Goal: Task Accomplishment & Management: Use online tool/utility

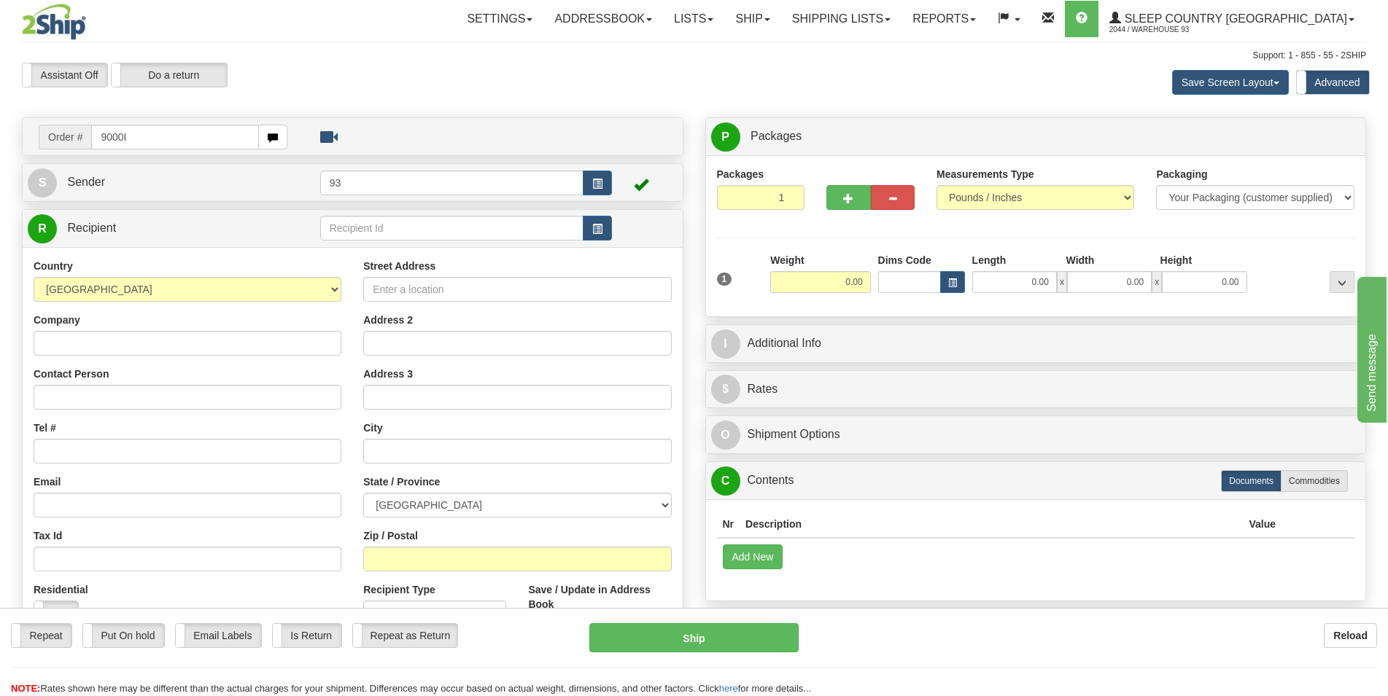
drag, startPoint x: 142, startPoint y: 138, endPoint x: 69, endPoint y: 138, distance: 73.6
click at [91, 138] on input "9000I" at bounding box center [175, 137] width 168 height 25
type input "9000I469958"
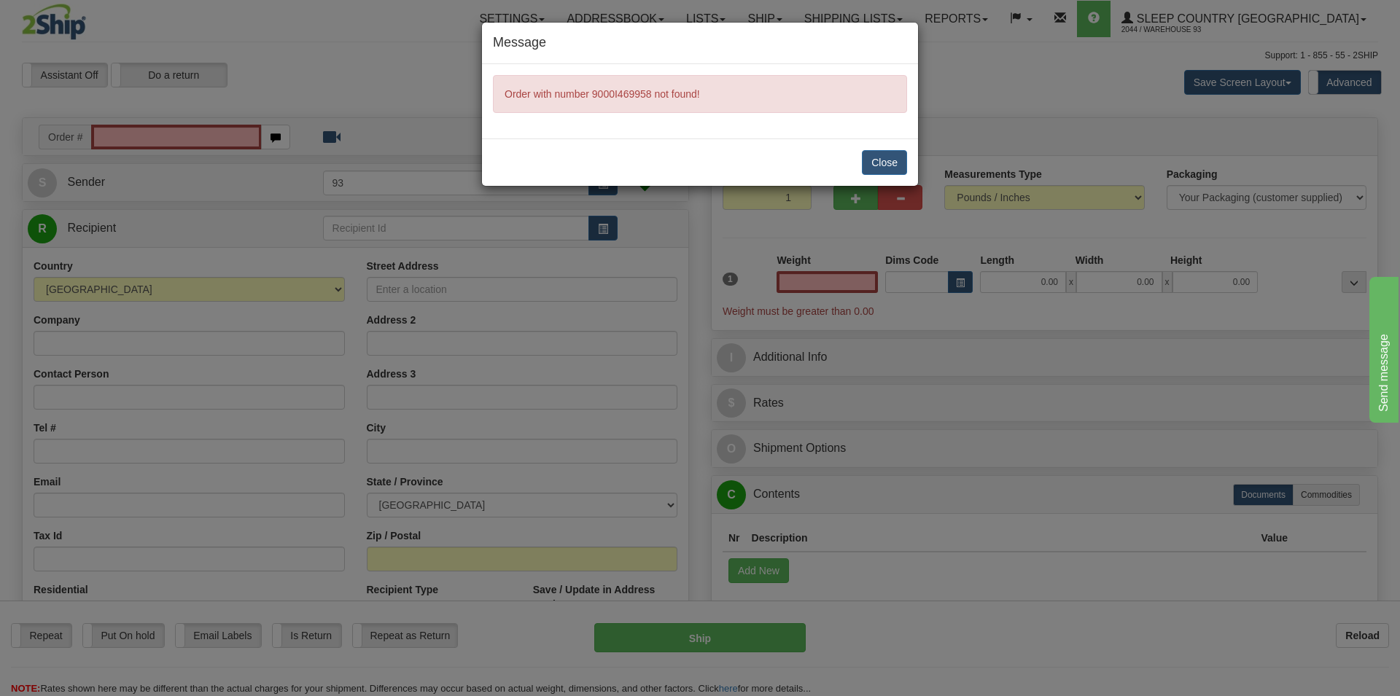
type input "0.00"
click at [880, 160] on button "Close" at bounding box center [884, 162] width 45 height 25
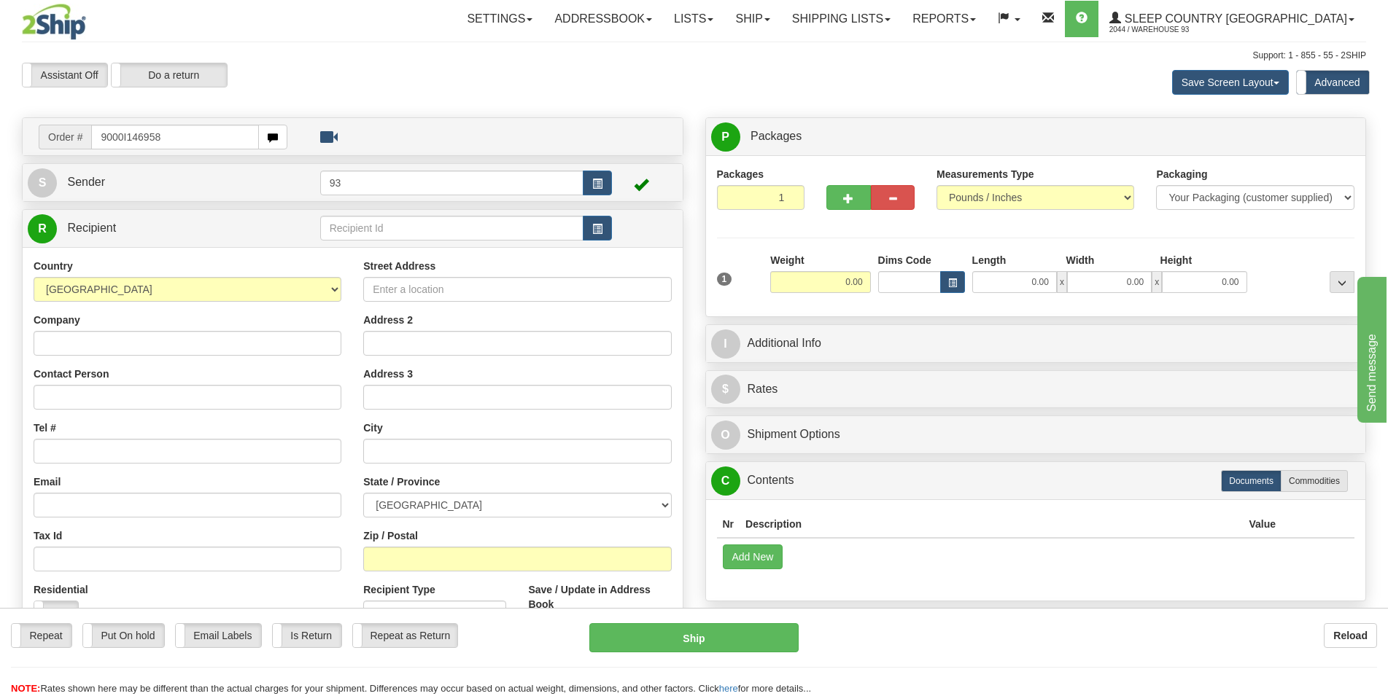
type input "9000I146958"
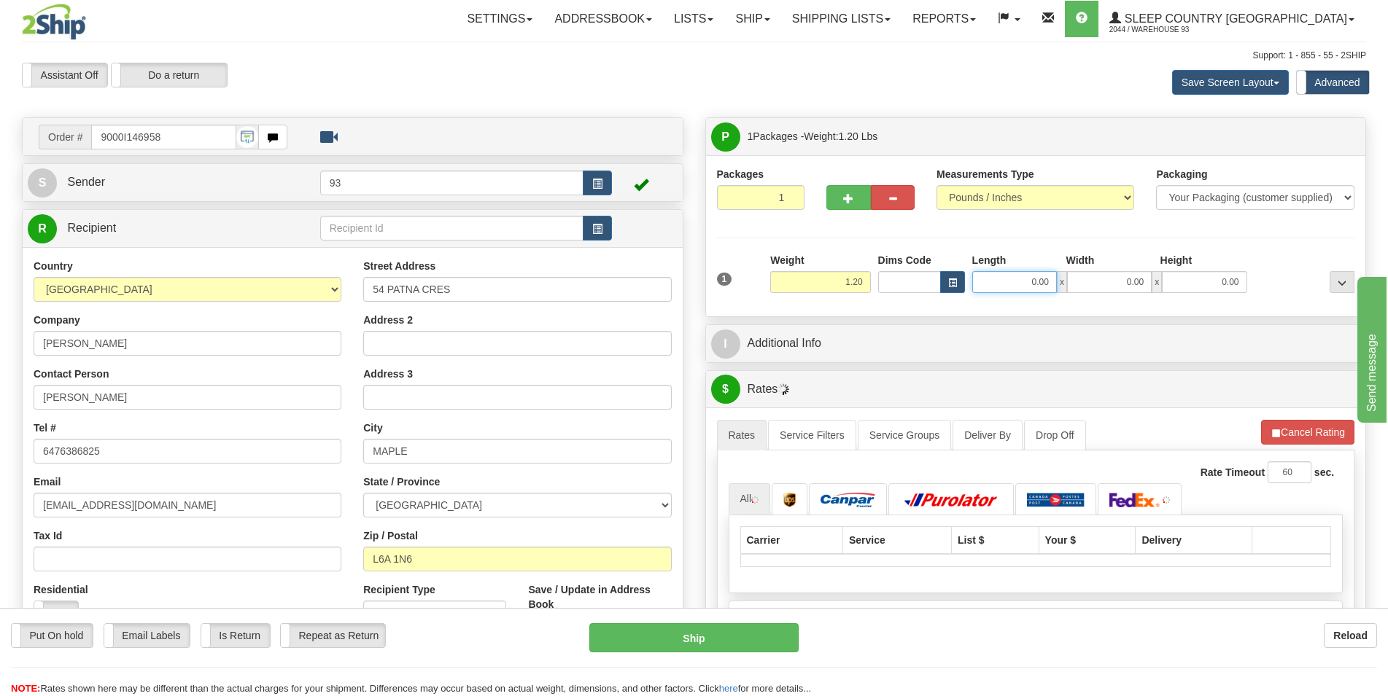
click at [1014, 277] on input "0.00" at bounding box center [1014, 282] width 85 height 22
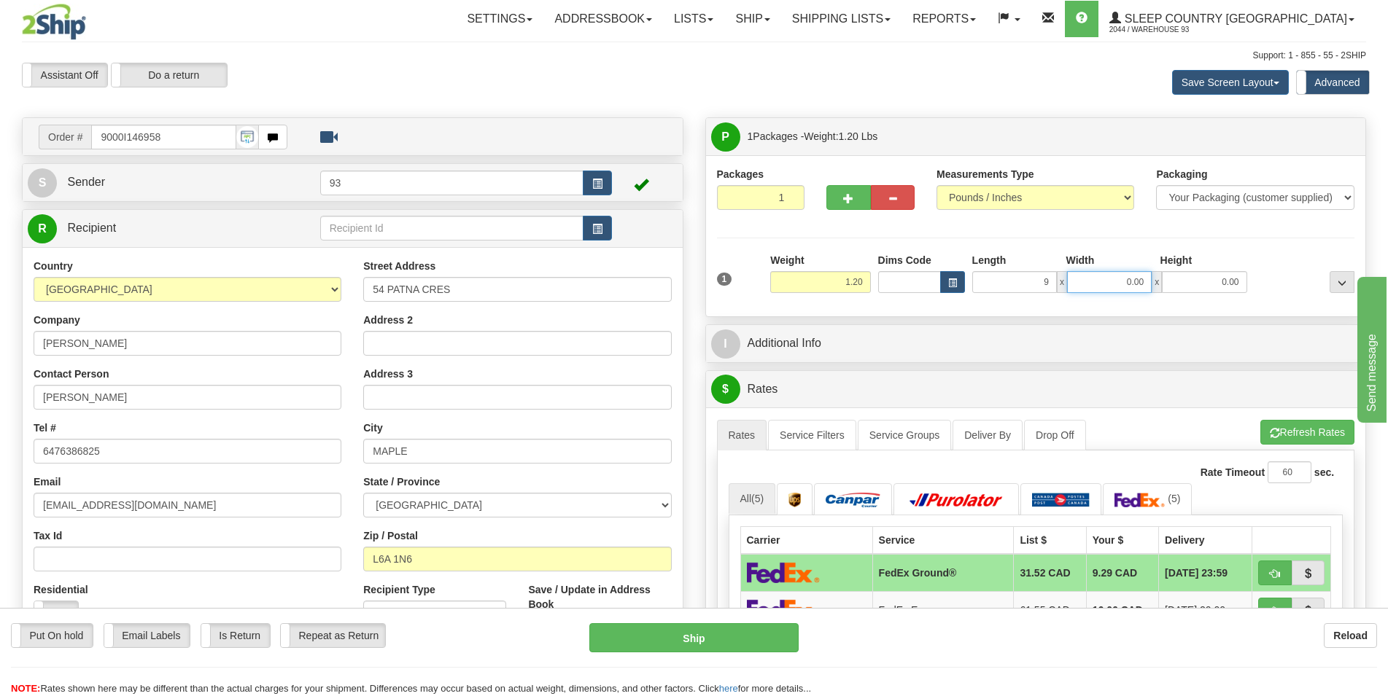
type input "9.00"
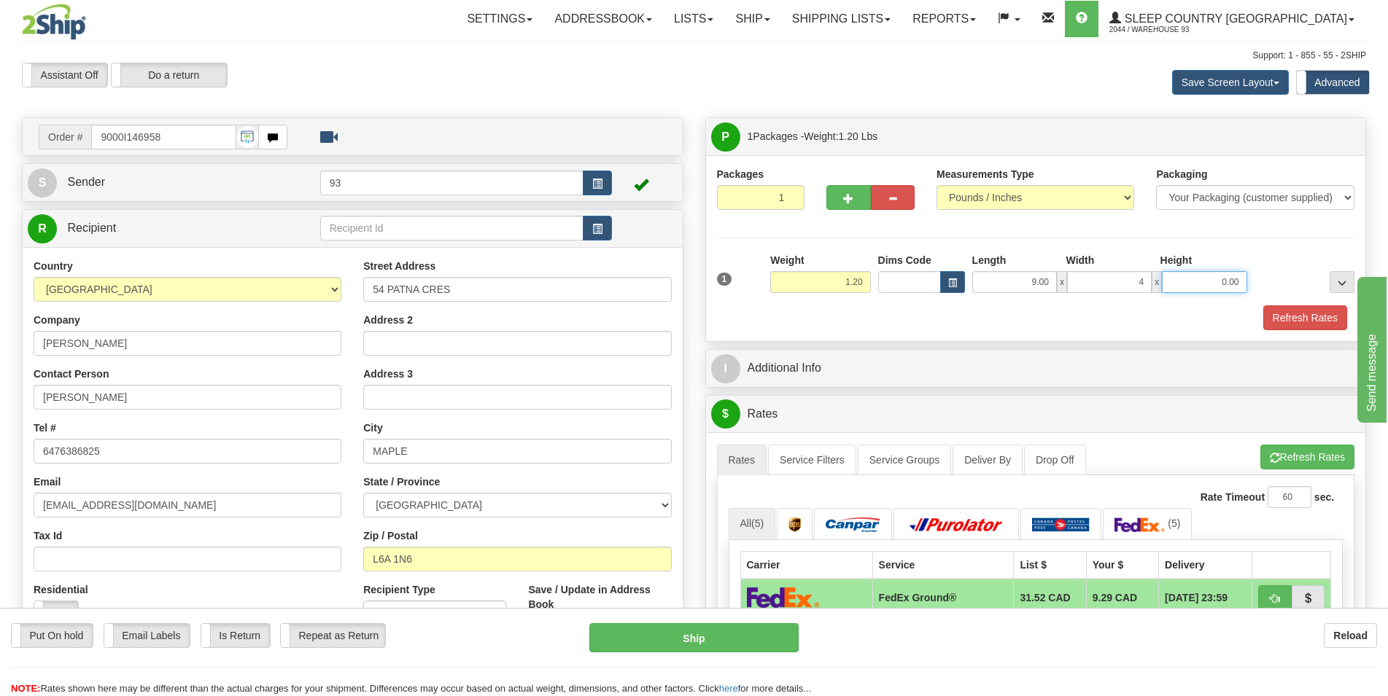
type input "4.00"
type input "1"
type input "1.00"
click at [1321, 324] on button "Refresh Rates" at bounding box center [1305, 318] width 84 height 25
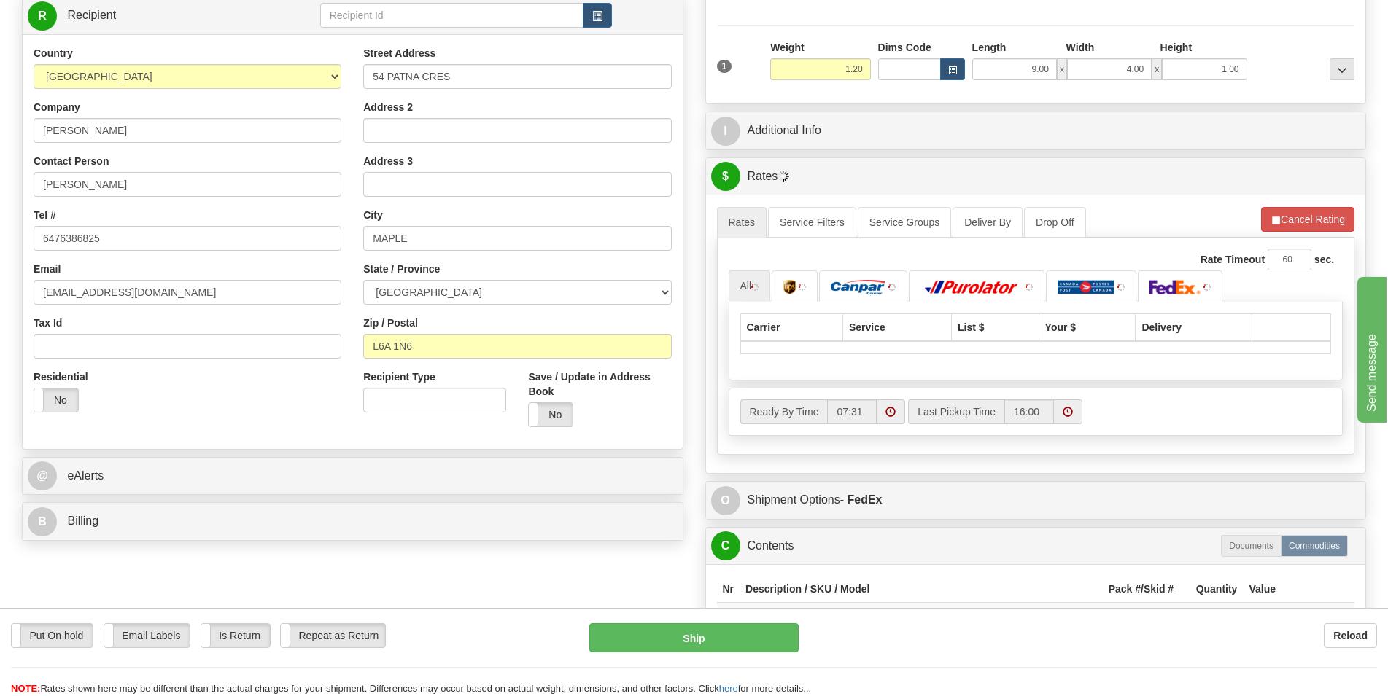
scroll to position [223, 0]
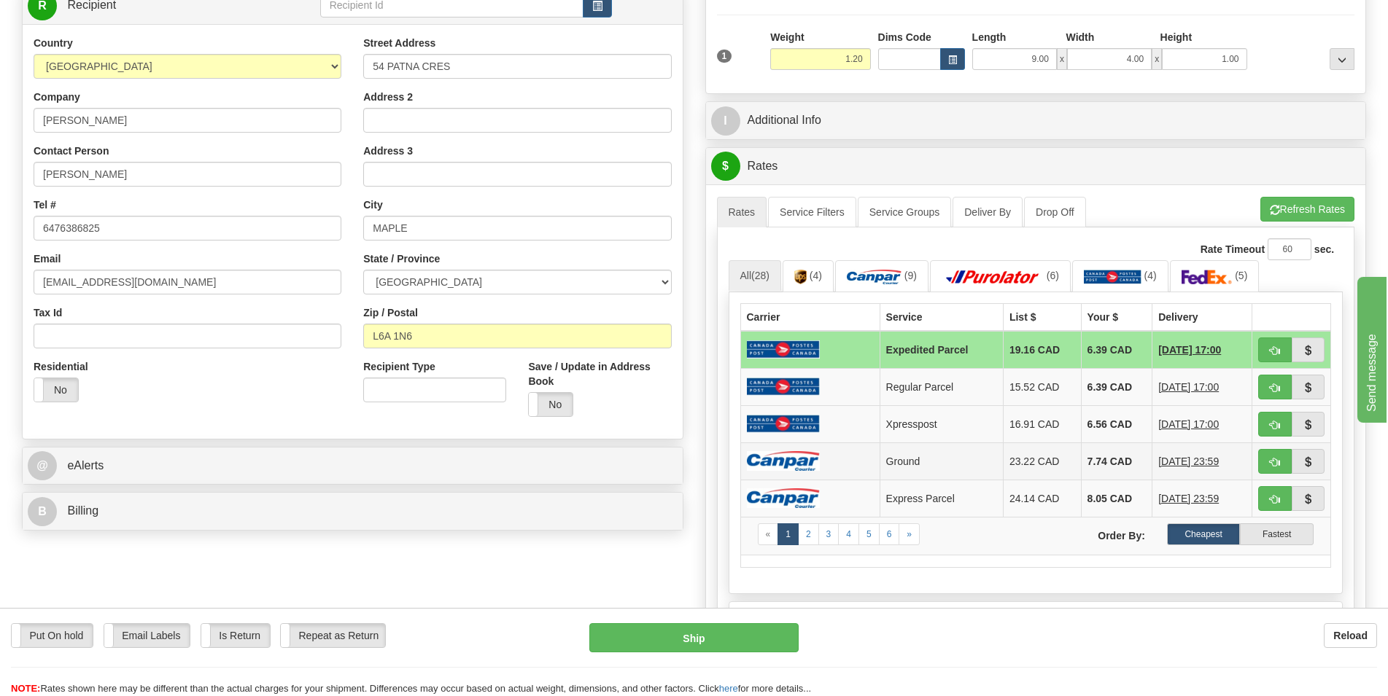
click at [855, 463] on td at bounding box center [809, 461] width 139 height 37
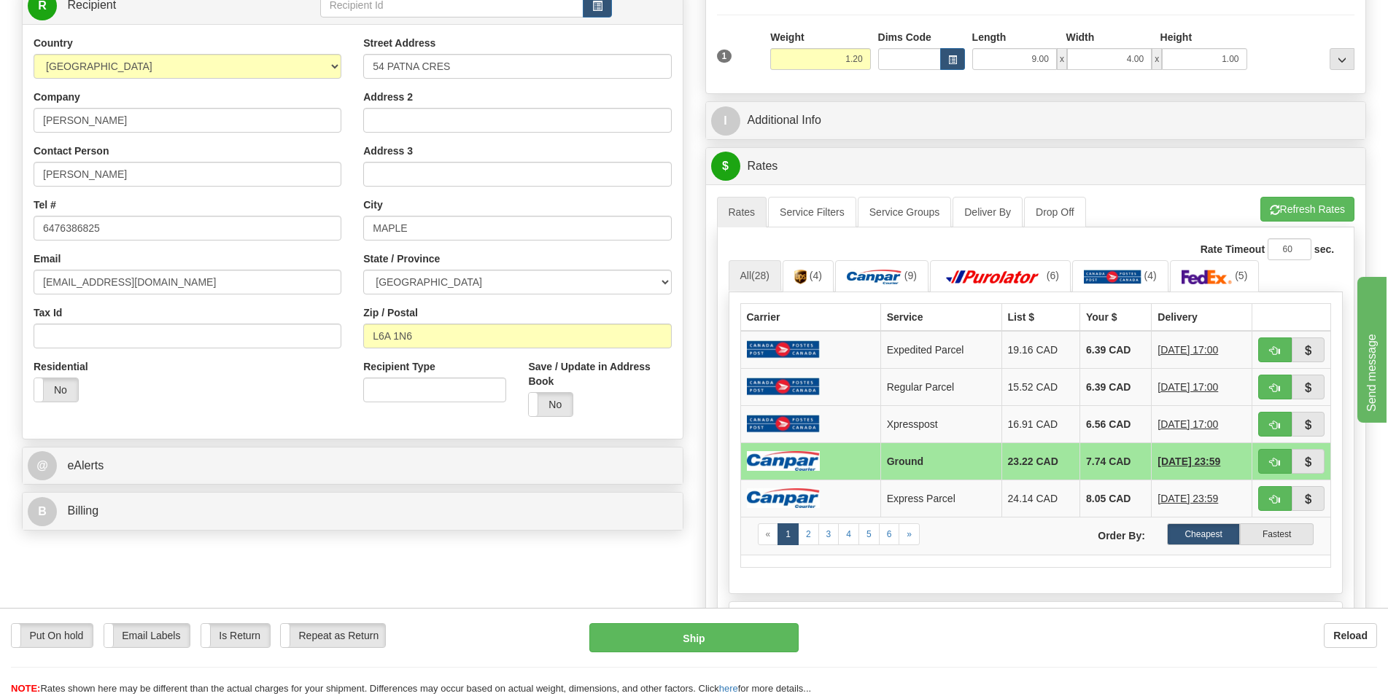
click at [847, 465] on td at bounding box center [810, 461] width 140 height 37
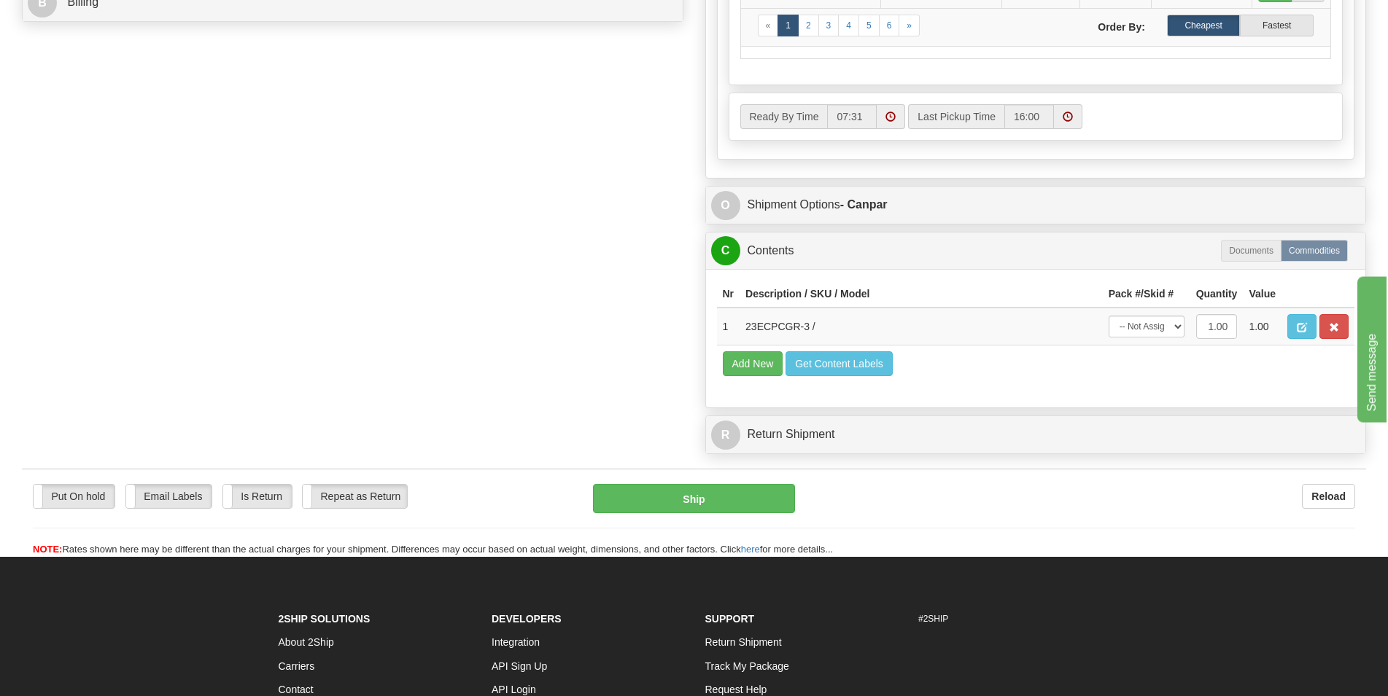
scroll to position [744, 0]
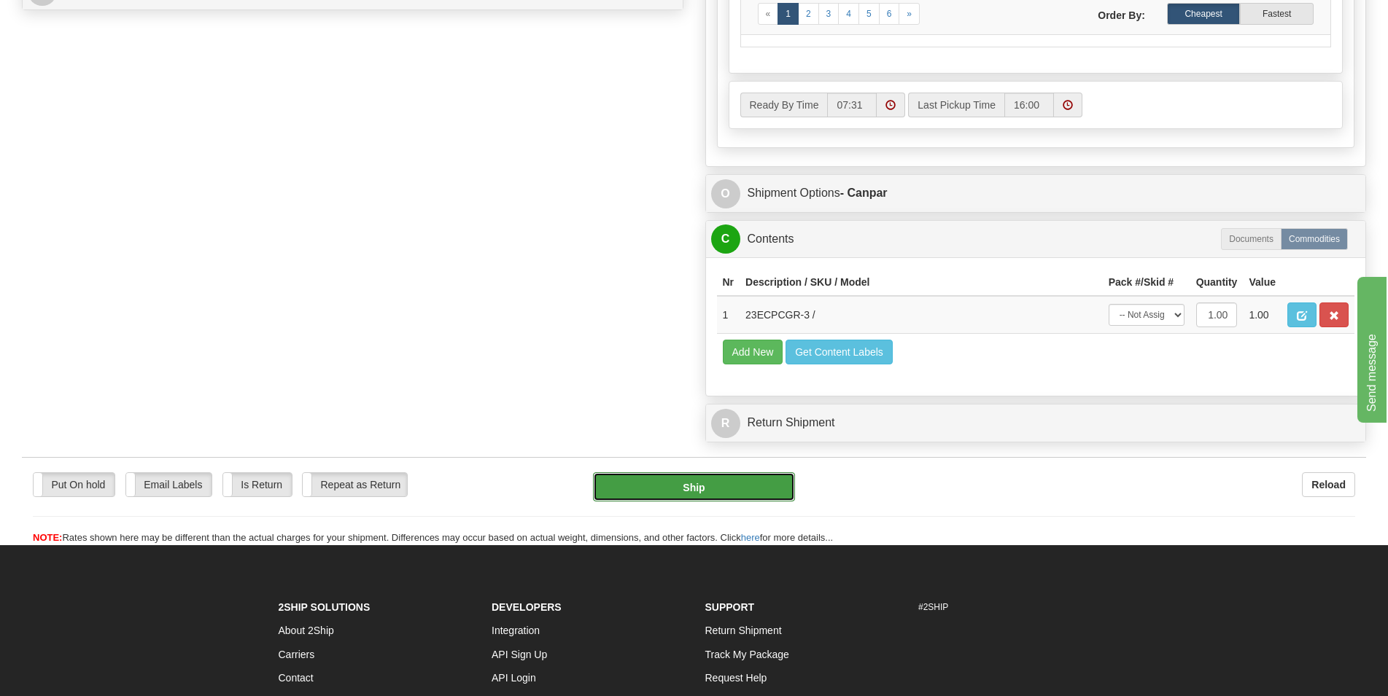
click at [734, 485] on button "Ship" at bounding box center [694, 487] width 202 height 29
type input "1"
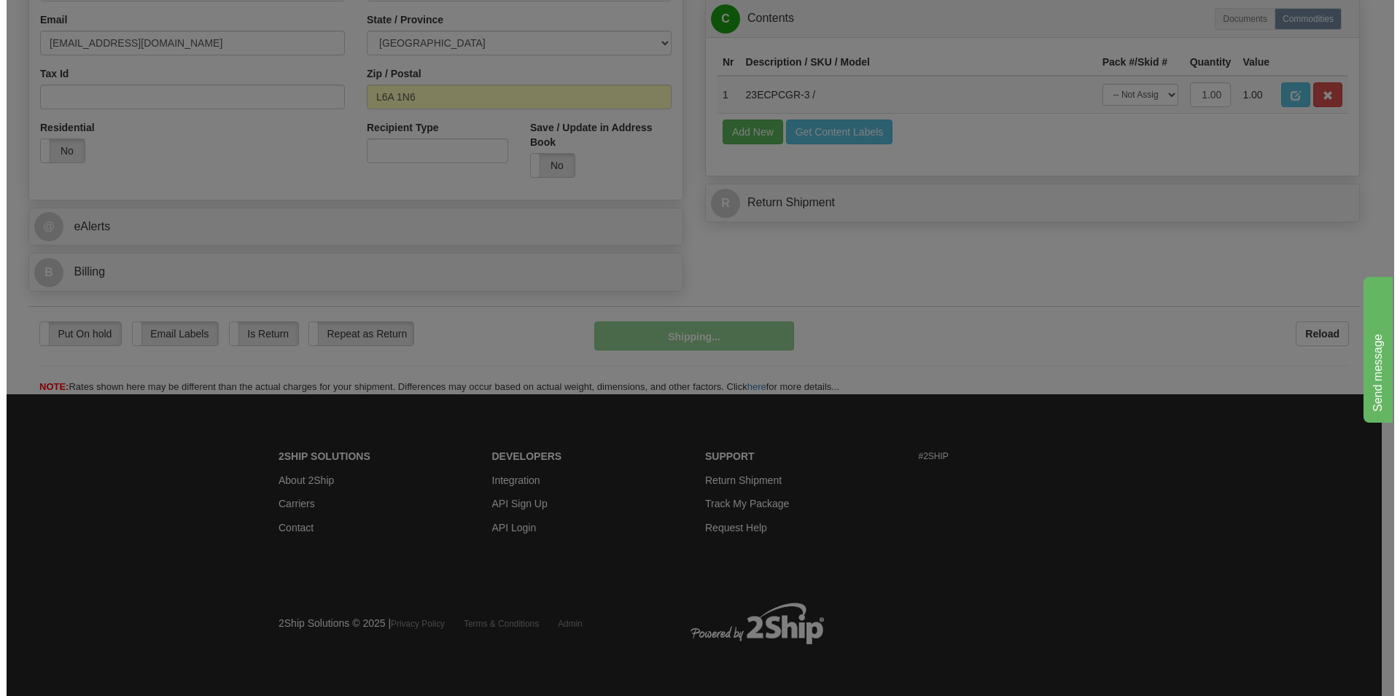
scroll to position [465, 0]
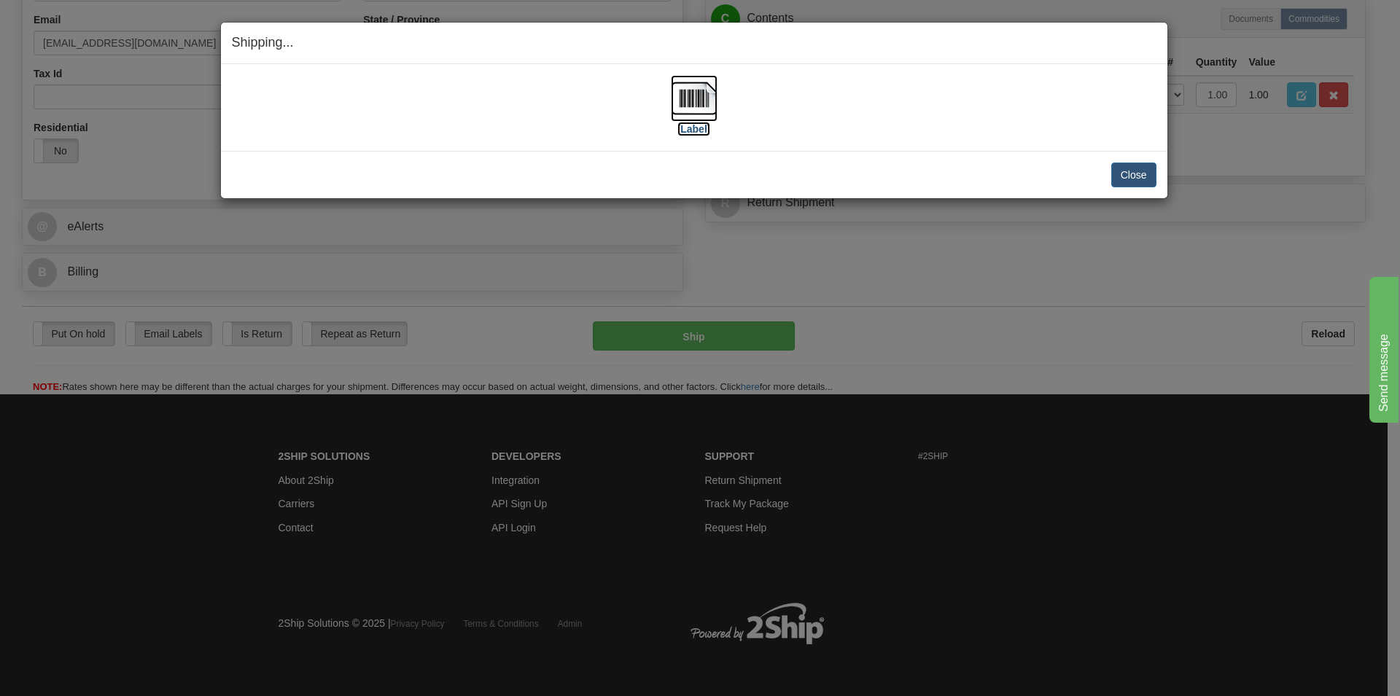
click at [702, 101] on img at bounding box center [694, 98] width 47 height 47
click at [1138, 164] on button "Close" at bounding box center [1133, 175] width 45 height 25
click at [1137, 176] on button "Close" at bounding box center [1133, 175] width 45 height 25
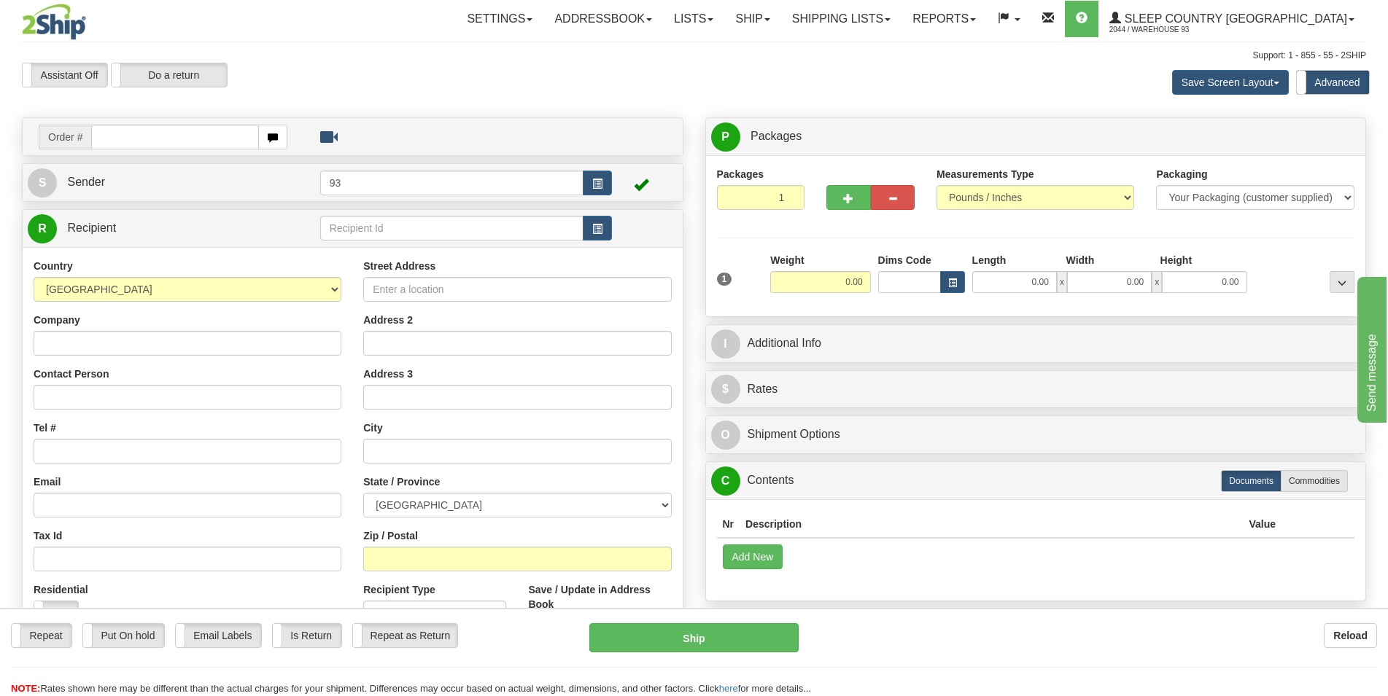
click at [556, 88] on div "Assistant On Assistant Off Do a return Do a return Previous Next Save Screen La…" at bounding box center [694, 82] width 1366 height 39
